Goal: Information Seeking & Learning: Learn about a topic

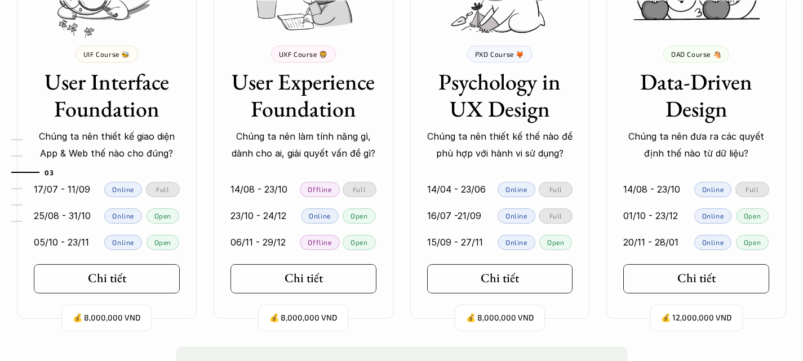
scroll to position [1138, 0]
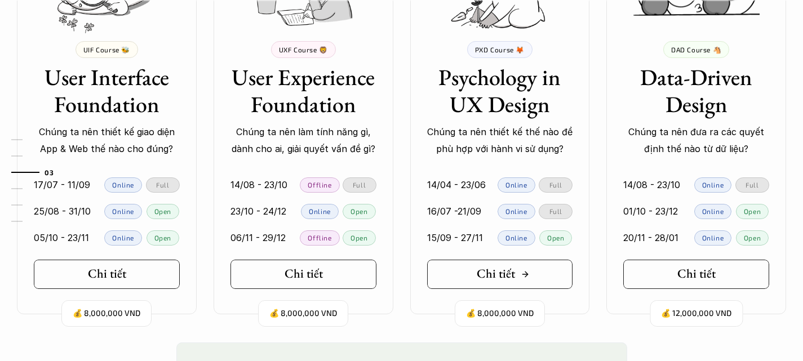
click at [527, 269] on div "Chi tiết" at bounding box center [503, 274] width 53 height 15
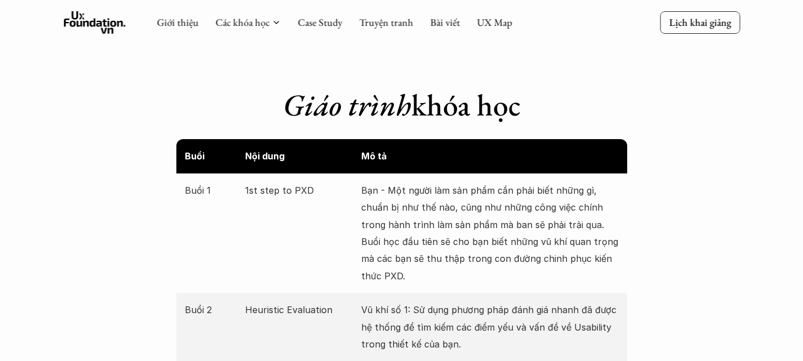
scroll to position [2002, 0]
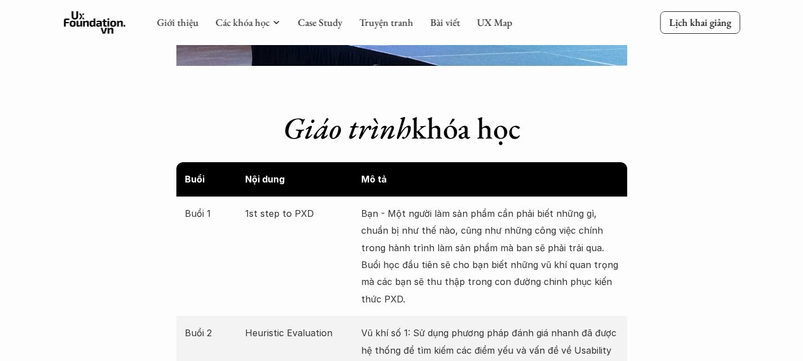
click at [472, 205] on p "Bạn - Một người làm sản phẩm cần phải biết những gì, chuẩn bị như thế nào, cũng…" at bounding box center [490, 256] width 258 height 103
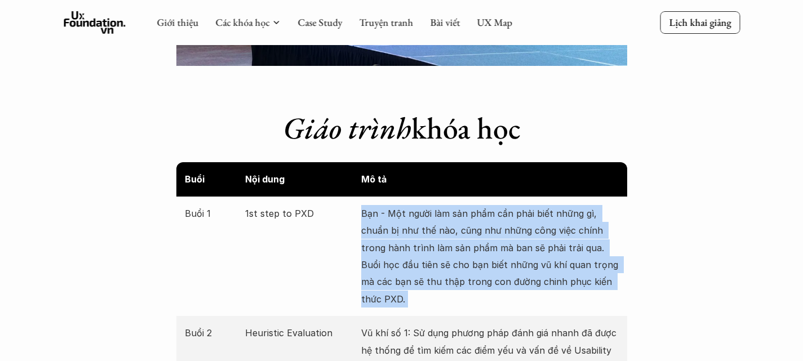
click at [472, 205] on p "Bạn - Một người làm sản phẩm cần phải biết những gì, chuẩn bị như thế nào, cũng…" at bounding box center [490, 256] width 258 height 103
click at [427, 205] on p "Bạn - Một người làm sản phẩm cần phải biết những gì, chuẩn bị như thế nào, cũng…" at bounding box center [490, 256] width 258 height 103
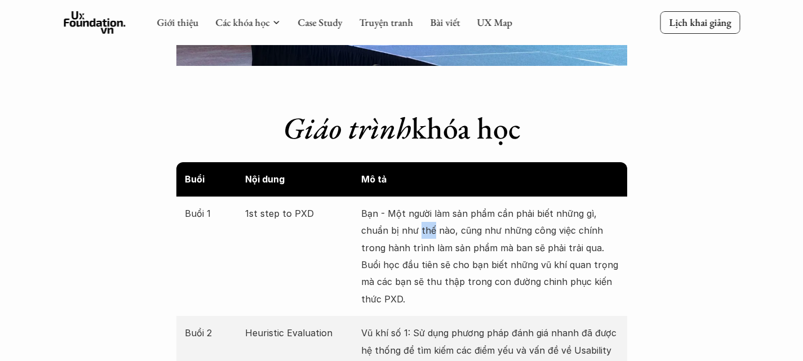
click at [427, 205] on p "Bạn - Một người làm sản phẩm cần phải biết những gì, chuẩn bị như thế nào, cũng…" at bounding box center [490, 256] width 258 height 103
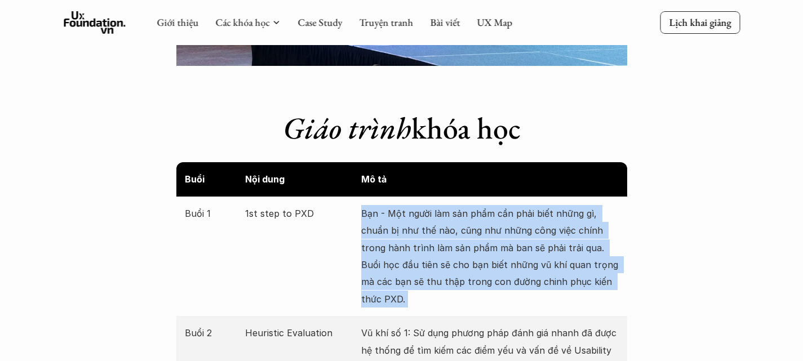
click at [427, 205] on p "Bạn - Một người làm sản phẩm cần phải biết những gì, chuẩn bị như thế nào, cũng…" at bounding box center [490, 256] width 258 height 103
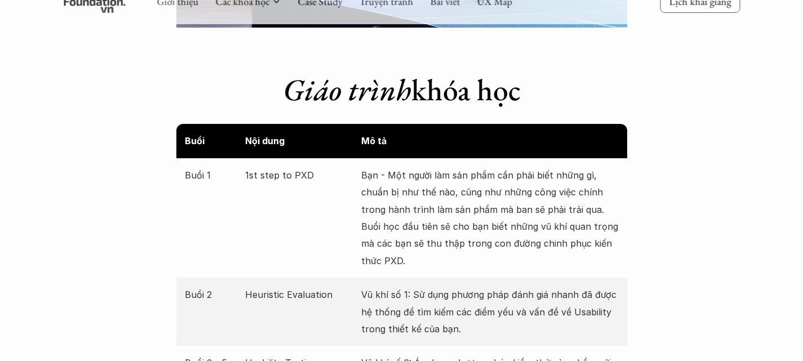
scroll to position [2041, 0]
